Goal: Task Accomplishment & Management: Manage account settings

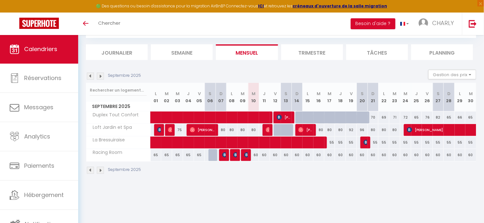
click at [285, 116] on span "[PERSON_NAME]" at bounding box center [284, 117] width 14 height 12
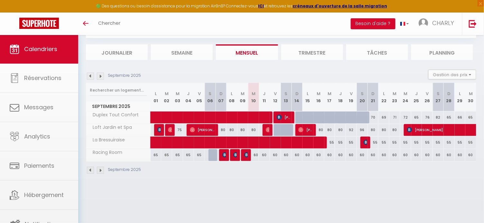
select select
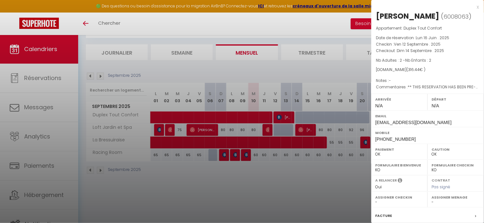
click at [297, 61] on div at bounding box center [242, 111] width 484 height 223
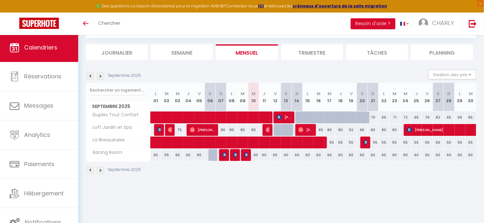
click at [24, 52] on link "Calendriers" at bounding box center [39, 47] width 78 height 29
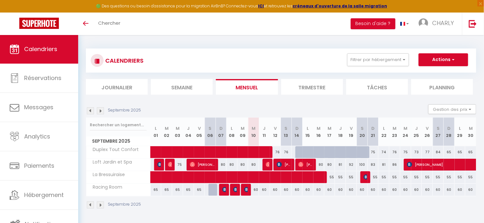
click at [297, 152] on span at bounding box center [238, 152] width 163 height 12
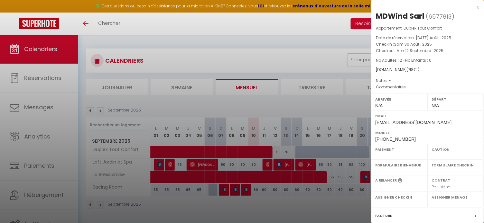
select select "OK"
select select "0"
select select "1"
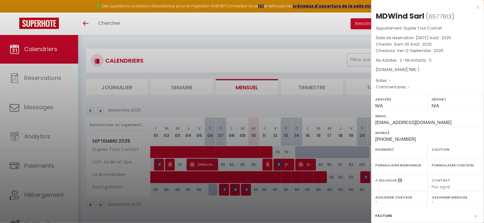
select select "39544"
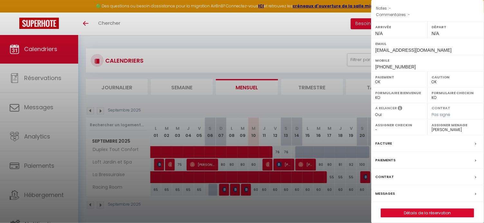
click at [329, 59] on div at bounding box center [242, 111] width 484 height 223
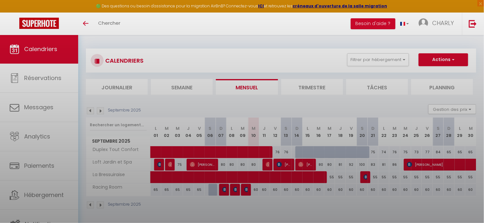
click at [329, 59] on div at bounding box center [242, 111] width 484 height 223
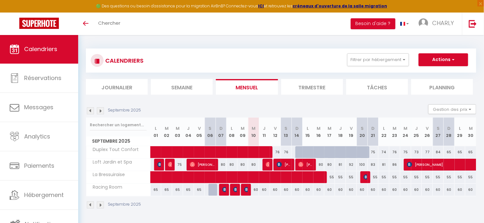
click at [308, 147] on span at bounding box center [238, 152] width 163 height 12
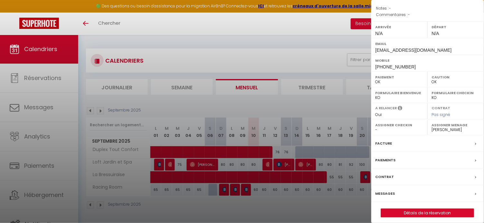
click at [314, 42] on div at bounding box center [242, 111] width 484 height 223
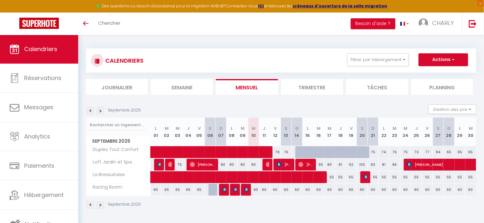
click at [327, 155] on div at bounding box center [329, 152] width 11 height 12
type input "71"
type input "Mer 17 Septembre 2025"
type input "Jeu 18 Septembre 2025"
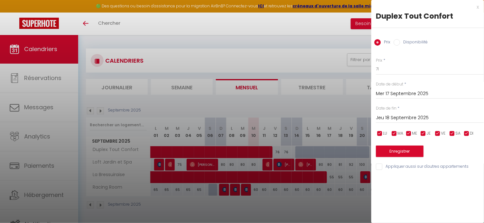
click at [387, 91] on input "Mer 17 Septembre 2025" at bounding box center [430, 94] width 108 height 8
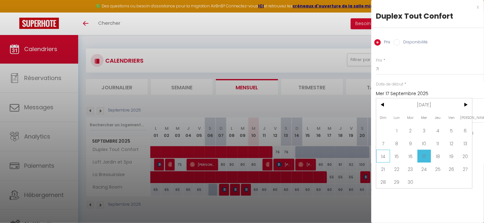
click at [382, 157] on span "14" at bounding box center [383, 156] width 14 height 13
type input "Dim 14 Septembre 2025"
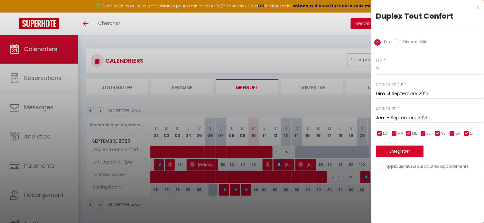
click at [404, 116] on input "Jeu 18 Septembre 2025" at bounding box center [430, 118] width 108 height 8
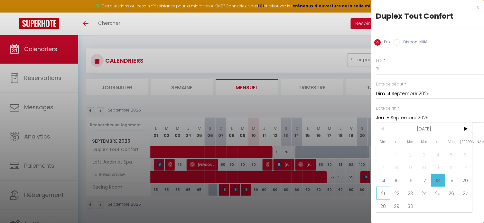
click at [385, 194] on span "21" at bounding box center [383, 193] width 14 height 13
type input "Dim 21 Septembre 2025"
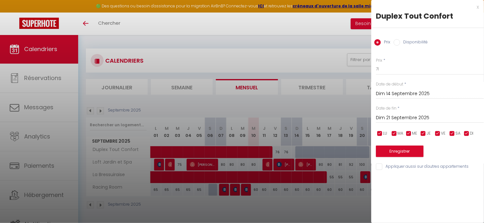
click at [399, 39] on input "Disponibilité" at bounding box center [397, 42] width 6 height 6
radio input "true"
radio input "false"
click at [404, 148] on button "Enregistrer" at bounding box center [400, 152] width 48 height 12
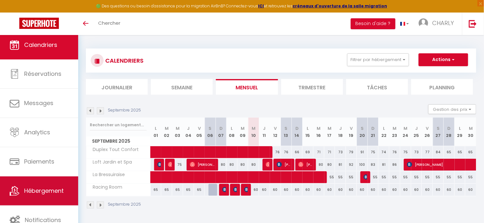
click at [37, 194] on span "Hébergement" at bounding box center [44, 191] width 40 height 8
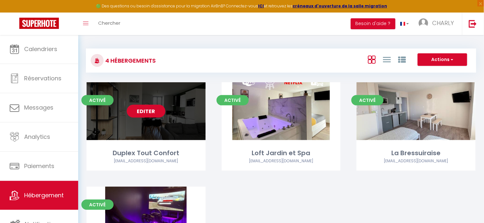
click at [149, 112] on link "Editer" at bounding box center [146, 111] width 39 height 13
select select "3"
select select "2"
select select "1"
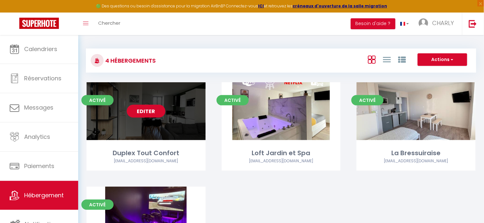
select select
select select "28"
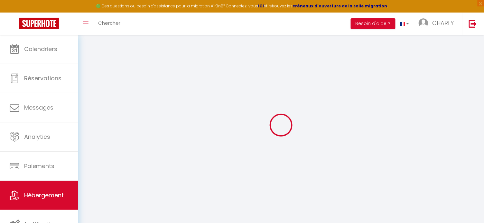
select select
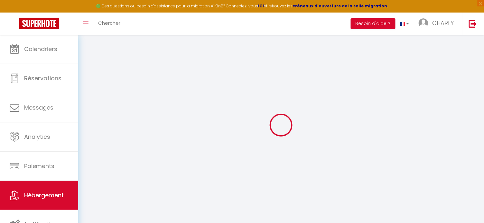
select select
checkbox input "false"
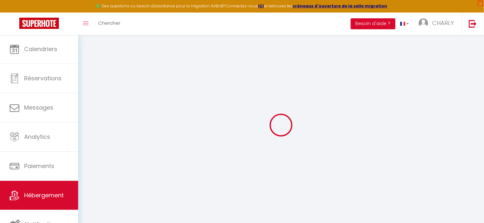
select select
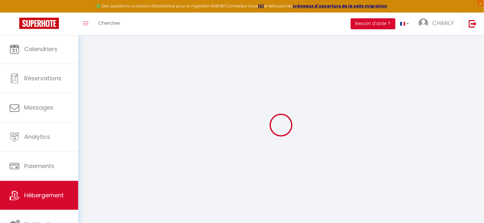
select select
checkbox input "false"
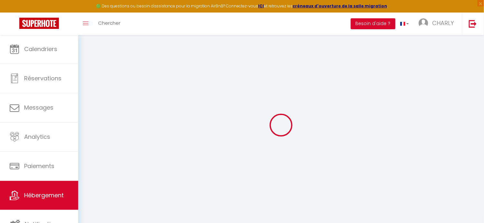
checkbox input "false"
select select
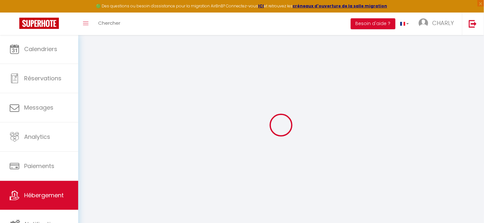
select select
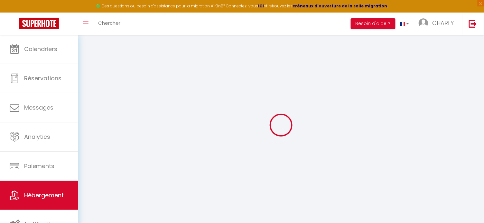
checkbox input "false"
select select
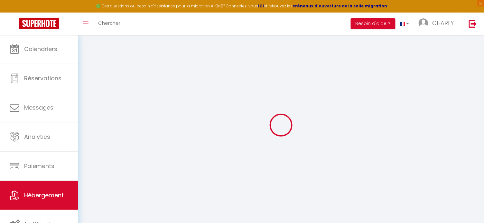
select select
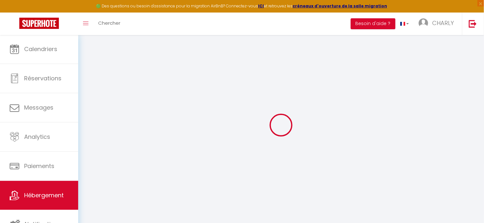
select select
checkbox input "false"
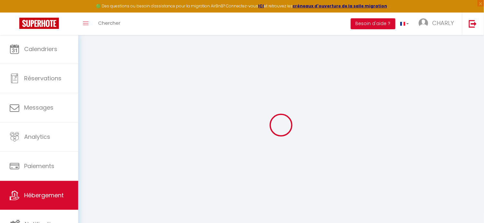
checkbox input "false"
select select
type input "Duplex Tout Confort"
type input "Charly"
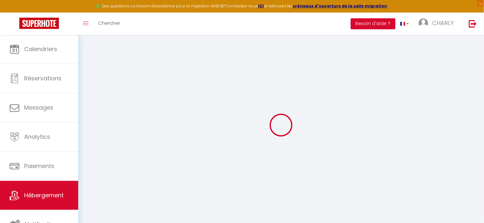
select select "2"
type input "60"
type input "20"
type input "1.00"
type input "400"
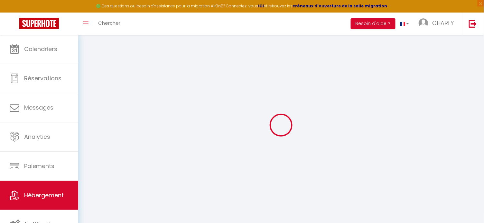
select select
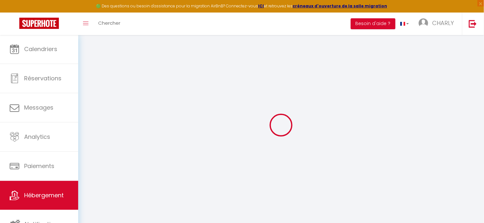
type input "[STREET_ADDRESS][PERSON_NAME]"
type input "79300"
type input "Bressuire"
type input "[EMAIL_ADDRESS][DOMAIN_NAME]"
select select "4700"
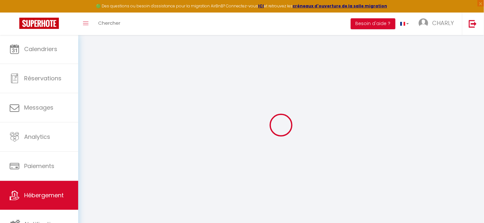
checkbox input "false"
type input "0"
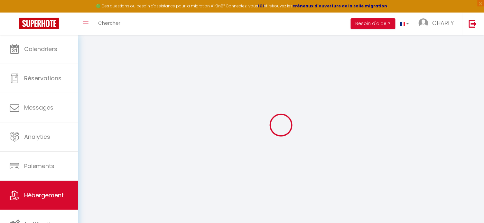
type input "0"
select select "39544"
select select "16:00"
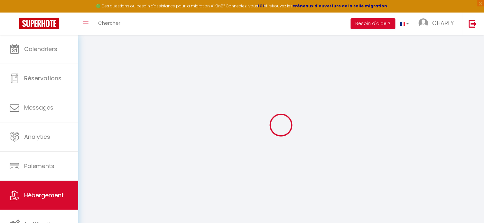
select select
select select "11:00"
select select "30"
select select "120"
checkbox input "false"
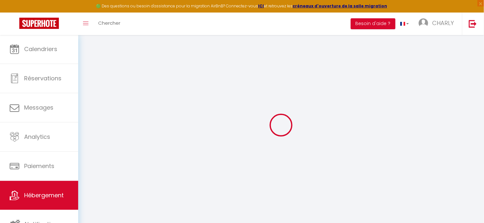
checkbox input "false"
select select
checkbox input "false"
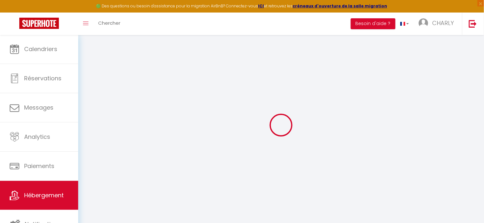
checkbox input "false"
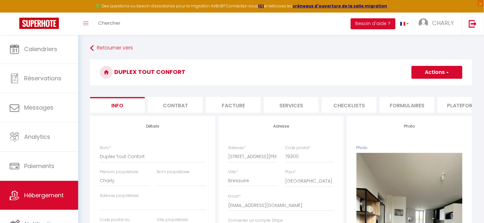
click at [453, 104] on li "Plateformes" at bounding box center [464, 105] width 55 height 16
select select
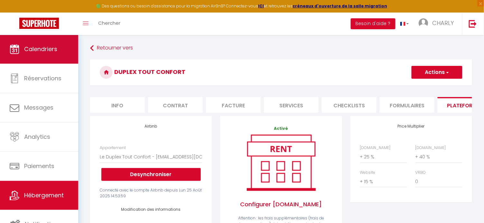
click at [59, 58] on link "Calendriers" at bounding box center [39, 49] width 78 height 29
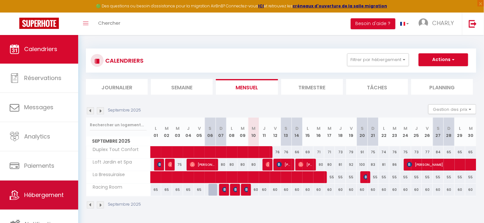
click at [43, 202] on link "Hébergement" at bounding box center [39, 195] width 78 height 29
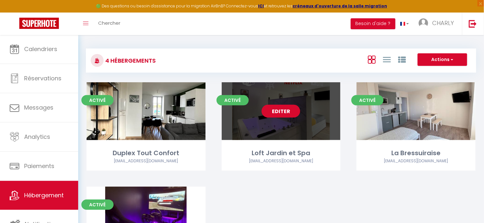
scroll to position [17, 0]
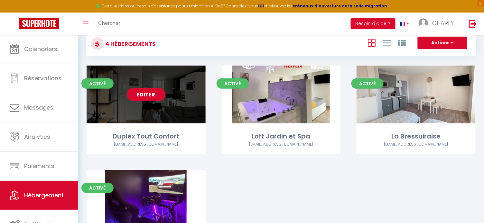
click at [139, 95] on link "Editer" at bounding box center [146, 94] width 39 height 13
select select "3"
select select "2"
select select "1"
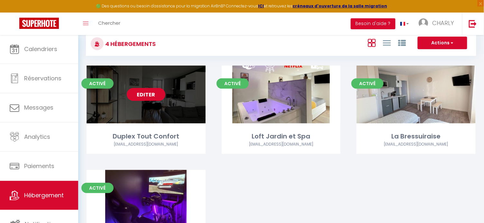
select select
select select "28"
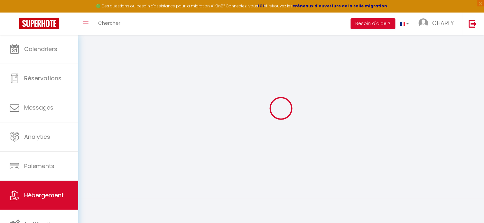
select select
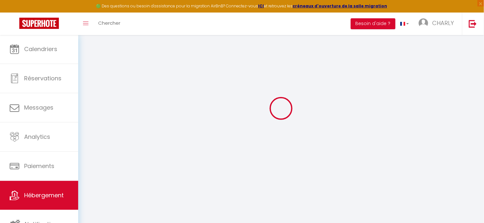
select select
checkbox input "false"
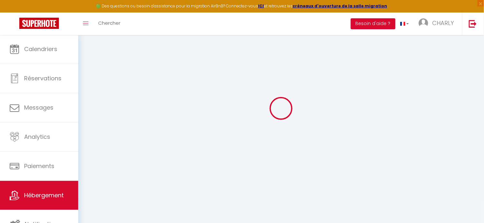
select select
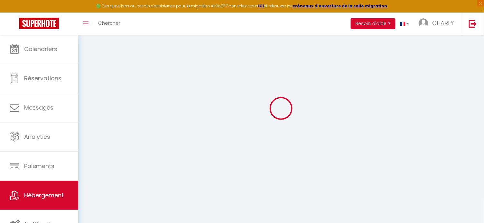
select select
checkbox input "false"
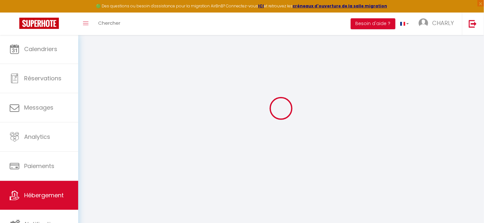
checkbox input "false"
select select
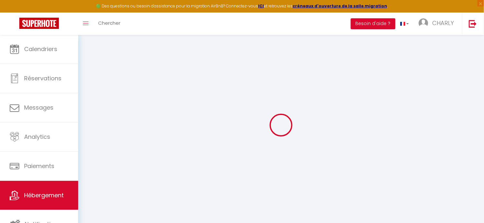
select select
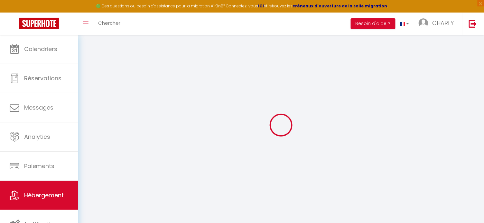
checkbox input "false"
select select
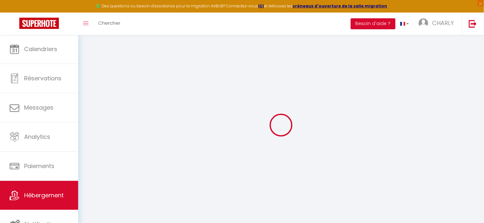
select select
type input "Duplex Tout Confort"
type input "Charly"
select select "2"
type input "60"
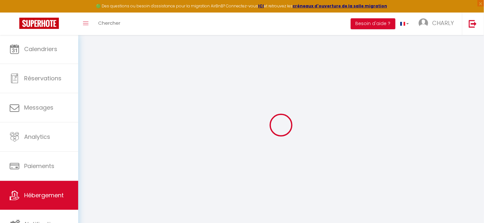
type input "20"
type input "1.00"
type input "400"
select select
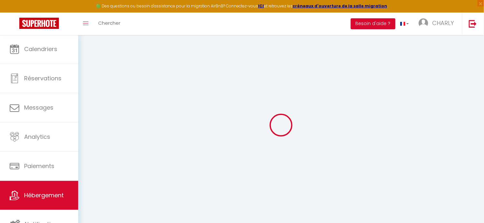
select select
type input "[STREET_ADDRESS][PERSON_NAME]"
type input "79300"
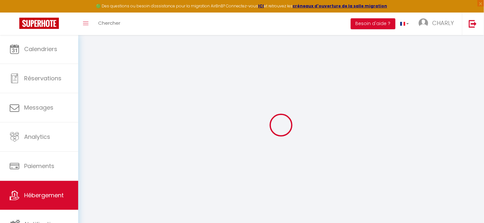
type input "Bressuire"
type input "[EMAIL_ADDRESS][DOMAIN_NAME]"
select select "4700"
checkbox input "false"
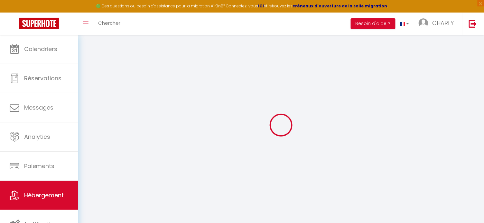
checkbox input "false"
type input "0"
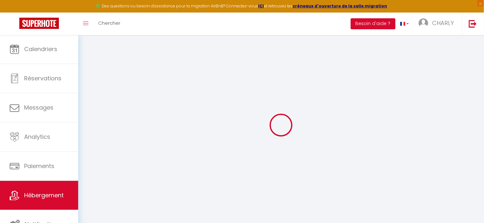
type input "0"
select select "39544"
select select "+ 25 %"
select select "+ 40 %"
select select "+ 15 %"
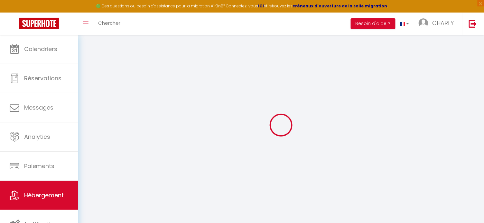
select select "16:00"
select select
select select "11:00"
select select "30"
select select "120"
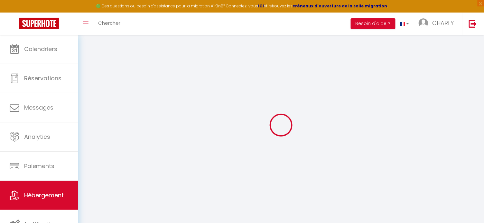
checkbox input "false"
select select
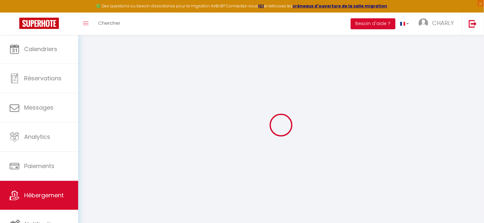
checkbox input "false"
select select
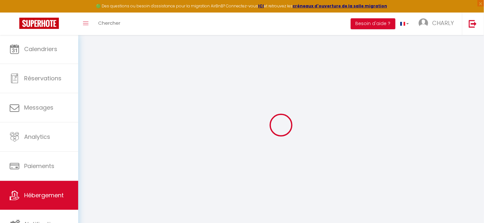
select select "EUR"
select select
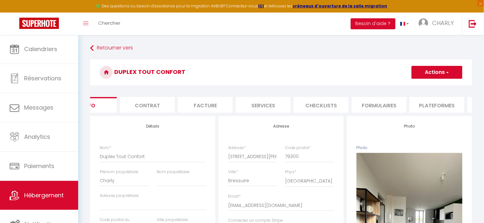
scroll to position [0, 31]
click at [426, 104] on li "Plateformes" at bounding box center [434, 105] width 55 height 16
select select
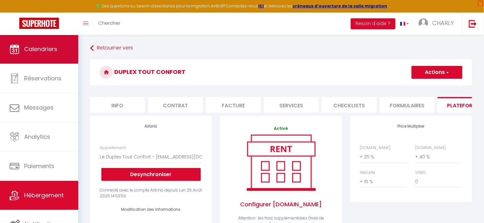
click at [40, 54] on link "Calendriers" at bounding box center [39, 49] width 78 height 29
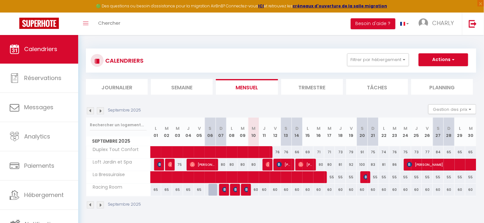
drag, startPoint x: 228, startPoint y: 151, endPoint x: 219, endPoint y: 150, distance: 9.4
click at [219, 150] on span at bounding box center [238, 152] width 163 height 12
select select "OK"
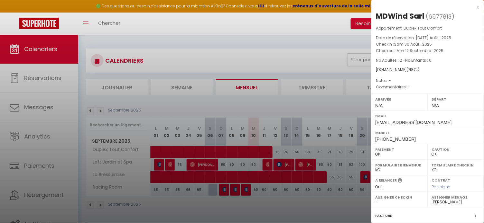
click at [327, 101] on div at bounding box center [242, 111] width 484 height 223
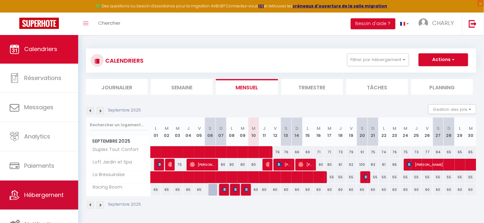
click at [37, 197] on span "Hébergement" at bounding box center [44, 195] width 40 height 8
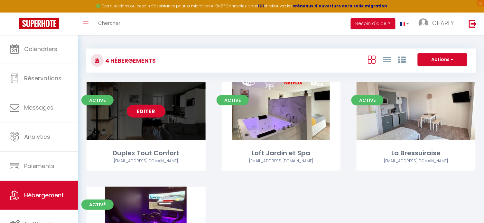
click at [147, 115] on link "Editer" at bounding box center [146, 111] width 39 height 13
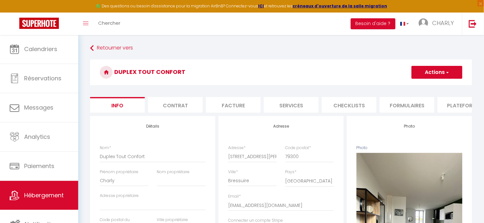
click at [450, 105] on li "Plateformes" at bounding box center [464, 105] width 55 height 16
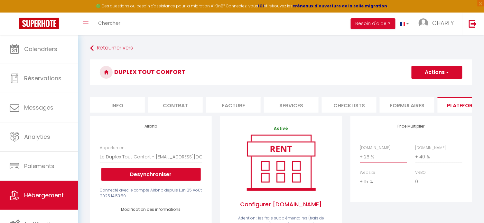
click at [374, 156] on select "0 + 1 % + 2 % + 3 % + 4 % + 5 % + 6 % + 7 % + 8 % + 9 %" at bounding box center [383, 157] width 47 height 12
click at [443, 74] on button "Actions" at bounding box center [436, 72] width 51 height 13
click at [424, 89] on link "Enregistrer" at bounding box center [436, 86] width 51 height 8
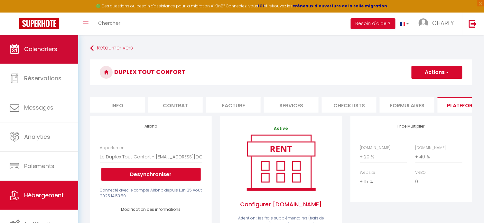
click at [50, 50] on span "Calendriers" at bounding box center [40, 49] width 33 height 8
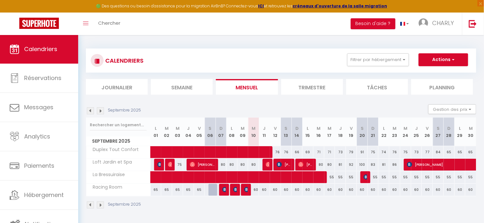
drag, startPoint x: 181, startPoint y: 145, endPoint x: 220, endPoint y: 116, distance: 48.7
click at [220, 116] on div "Septembre 2025 Gestion des prix Nb Nuits minimum Règles Disponibilité Septembre…" at bounding box center [281, 160] width 390 height 111
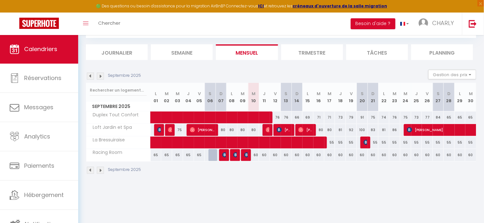
scroll to position [35, 0]
